Goal: Transaction & Acquisition: Book appointment/travel/reservation

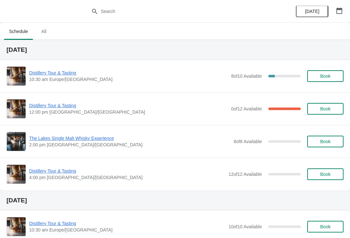
click at [51, 107] on span "Distillery Tour & Tasting" at bounding box center [128, 105] width 199 height 6
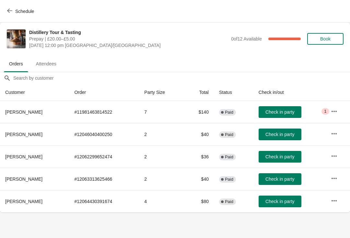
click at [17, 14] on button "Schedule" at bounding box center [21, 12] width 36 height 12
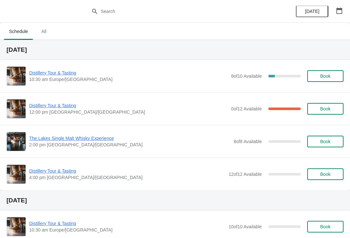
click at [49, 174] on span "Distillery Tour & Tasting" at bounding box center [127, 171] width 196 height 6
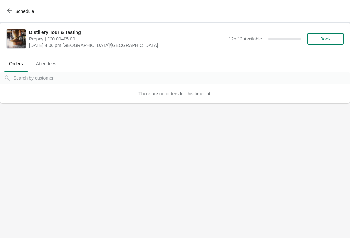
click at [326, 34] on button "Book" at bounding box center [325, 39] width 36 height 12
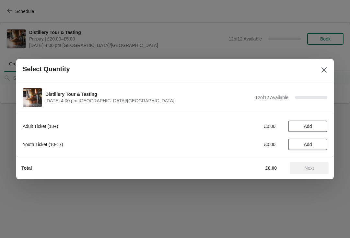
click at [313, 126] on span "Add" at bounding box center [307, 126] width 27 height 5
click at [320, 127] on icon at bounding box center [319, 126] width 7 height 7
click at [318, 126] on icon at bounding box center [319, 126] width 7 height 7
click at [319, 125] on icon at bounding box center [319, 126] width 7 height 7
click at [313, 170] on span "Next" at bounding box center [309, 168] width 9 height 5
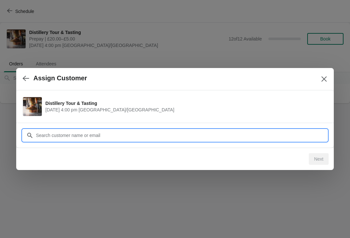
click at [187, 137] on input "Customer" at bounding box center [182, 136] width 292 height 12
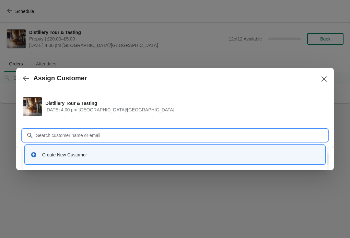
click at [73, 152] on div "Create New Customer" at bounding box center [181, 155] width 278 height 6
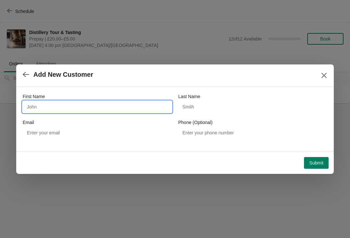
click at [65, 103] on input "First Name" at bounding box center [97, 107] width 149 height 12
type input "[PERSON_NAME]"
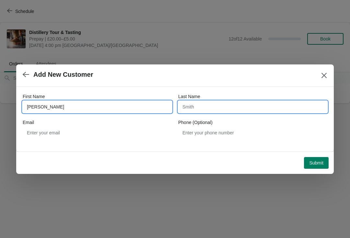
click at [221, 103] on input "Last Name" at bounding box center [252, 107] width 149 height 12
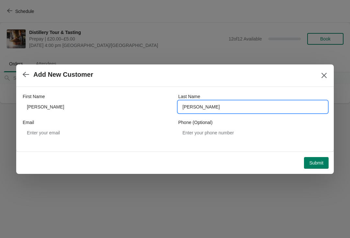
type input "[PERSON_NAME]"
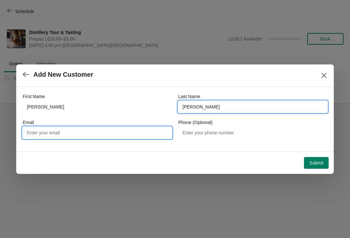
click at [91, 135] on input "Email" at bounding box center [97, 133] width 149 height 12
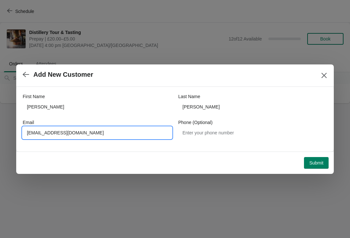
type input "[EMAIL_ADDRESS][DOMAIN_NAME]"
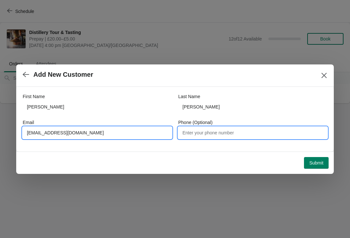
click at [234, 135] on input "Phone (Optional)" at bounding box center [252, 133] width 149 height 12
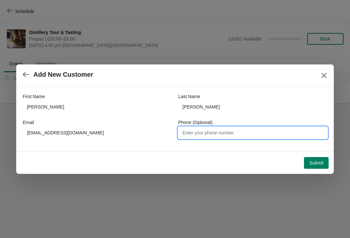
click at [318, 167] on button "Submit" at bounding box center [316, 163] width 25 height 12
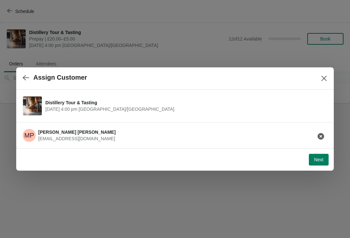
click at [320, 160] on span "Next" at bounding box center [318, 159] width 9 height 5
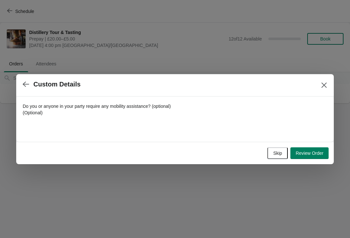
click at [312, 154] on span "Review Order" at bounding box center [310, 153] width 28 height 5
